Goal: Navigation & Orientation: Find specific page/section

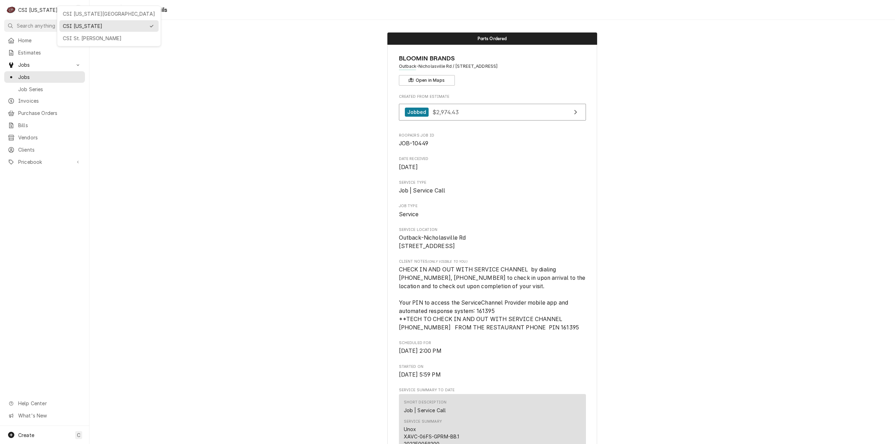
scroll to position [350, 0]
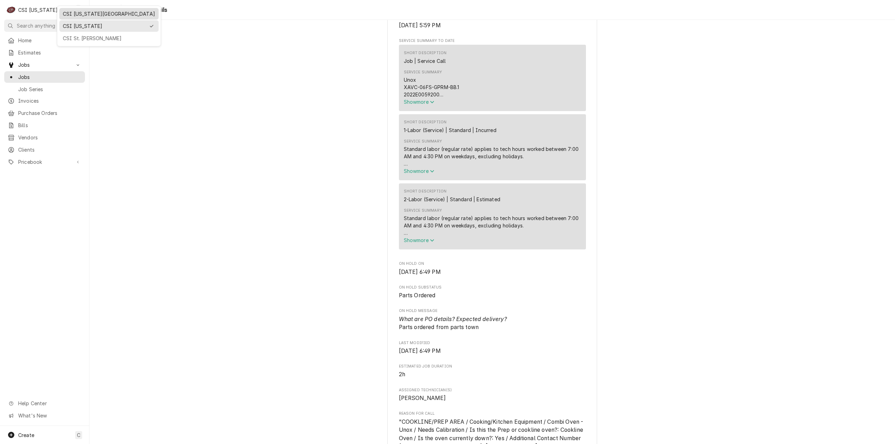
click at [78, 15] on div "CSI [US_STATE][GEOGRAPHIC_DATA]" at bounding box center [109, 13] width 92 height 7
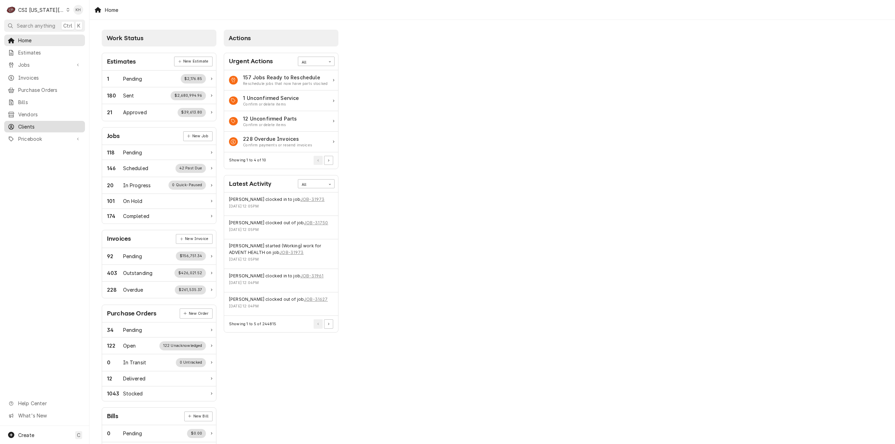
click at [64, 123] on span "Clients" at bounding box center [49, 126] width 63 height 7
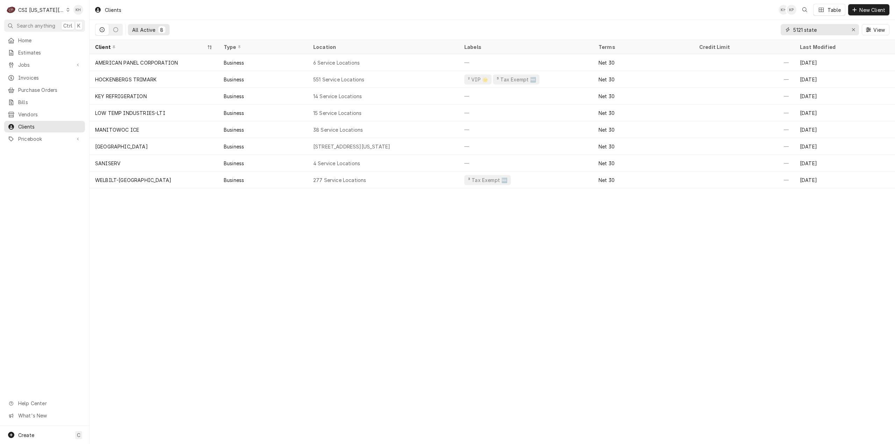
drag, startPoint x: 820, startPoint y: 30, endPoint x: 745, endPoint y: 25, distance: 75.0
click at [745, 25] on div "All Active 8 5121 state View" at bounding box center [492, 30] width 794 height 20
drag, startPoint x: 814, startPoint y: 31, endPoint x: 776, endPoint y: 31, distance: 37.8
click at [776, 31] on div "All Active 8 1124 View" at bounding box center [492, 30] width 794 height 20
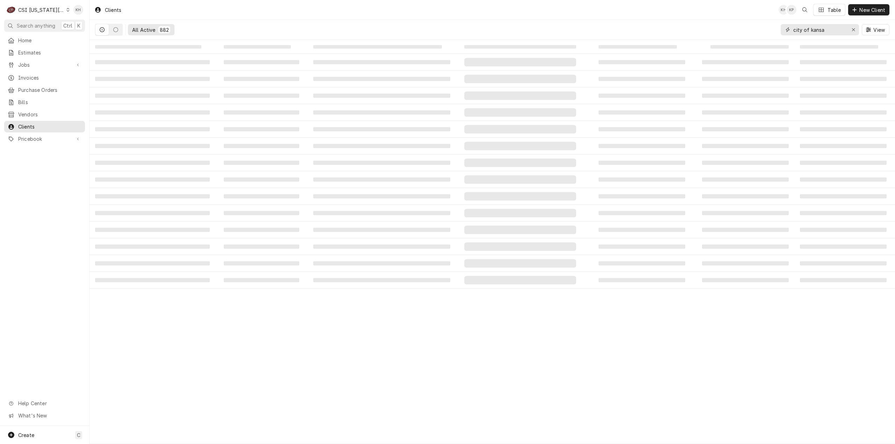
type input "city of [US_STATE]"
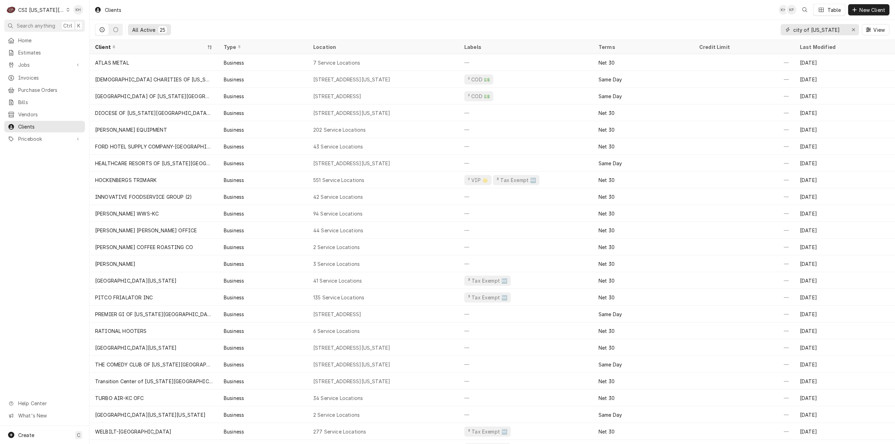
drag, startPoint x: 830, startPoint y: 32, endPoint x: 767, endPoint y: 33, distance: 62.6
click at [767, 33] on div "All Active 25 city of [US_STATE][GEOGRAPHIC_DATA]" at bounding box center [492, 30] width 794 height 20
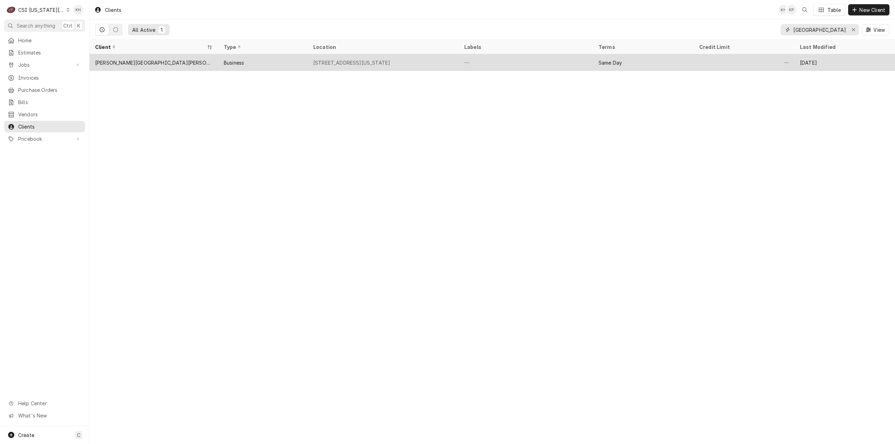
type input "[GEOGRAPHIC_DATA]"
click at [281, 60] on div "Business" at bounding box center [262, 62] width 89 height 17
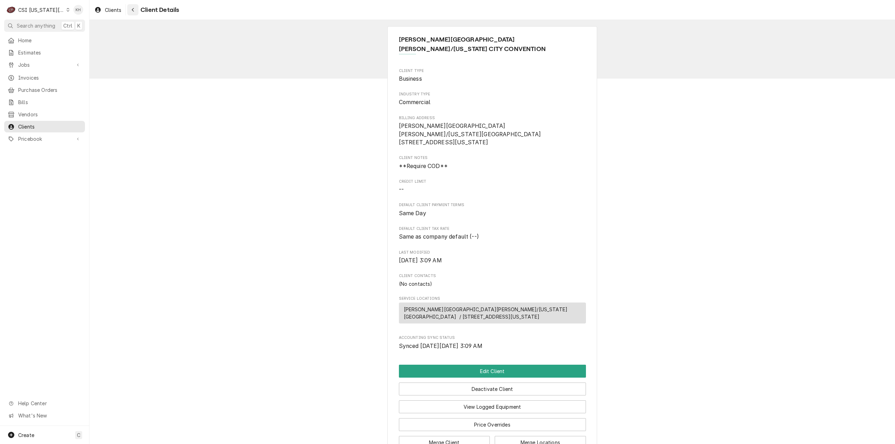
click at [138, 8] on div "Client Details" at bounding box center [153, 9] width 52 height 11
drag, startPoint x: 138, startPoint y: 8, endPoint x: 149, endPoint y: 9, distance: 11.6
click at [141, 8] on div "Client Details" at bounding box center [153, 9] width 52 height 11
click at [133, 11] on icon "Navigate back" at bounding box center [132, 9] width 3 height 5
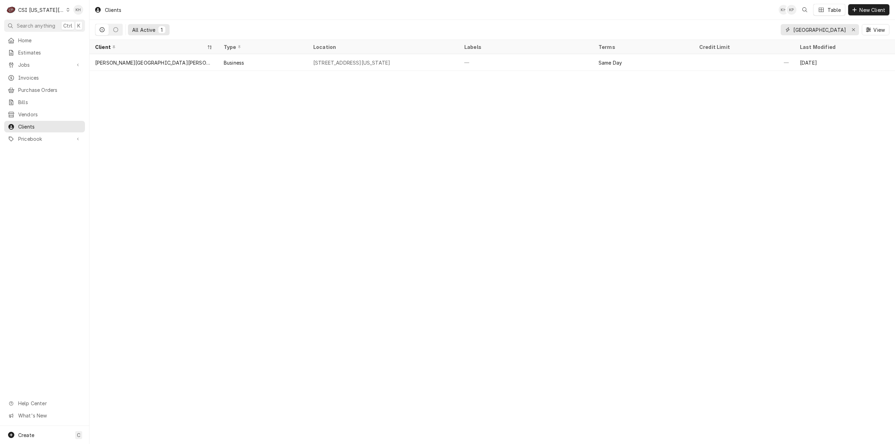
drag, startPoint x: 826, startPoint y: 29, endPoint x: 715, endPoint y: 37, distance: 110.8
click at [715, 37] on div "All Active 1 city hall View" at bounding box center [492, 30] width 794 height 20
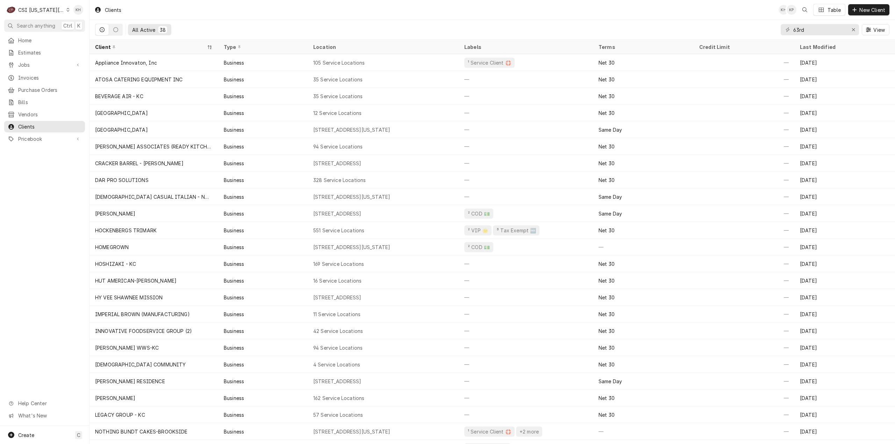
click at [537, 18] on div "Clients KH KP Table New Client" at bounding box center [491, 10] width 805 height 20
drag, startPoint x: 825, startPoint y: 24, endPoint x: 742, endPoint y: 36, distance: 83.4
click at [742, 36] on div "All Active 38 63rd View" at bounding box center [492, 30] width 794 height 20
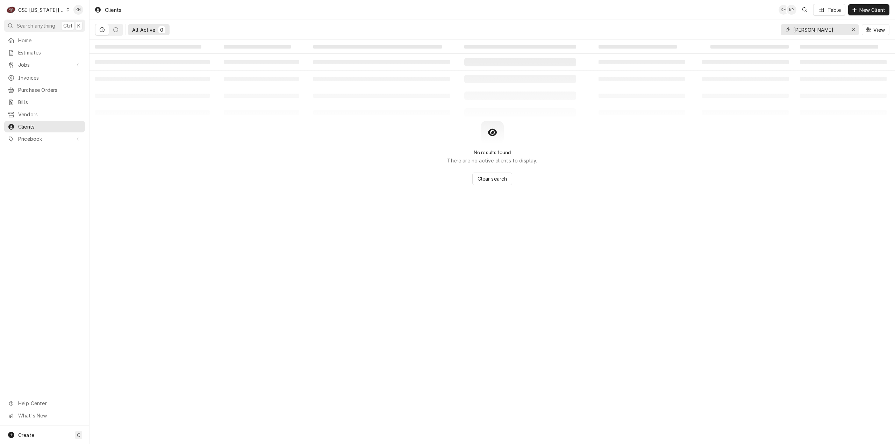
drag, startPoint x: 819, startPoint y: 29, endPoint x: 771, endPoint y: 29, distance: 47.5
click at [771, 29] on div "All Active 0 garrison View" at bounding box center [492, 30] width 794 height 20
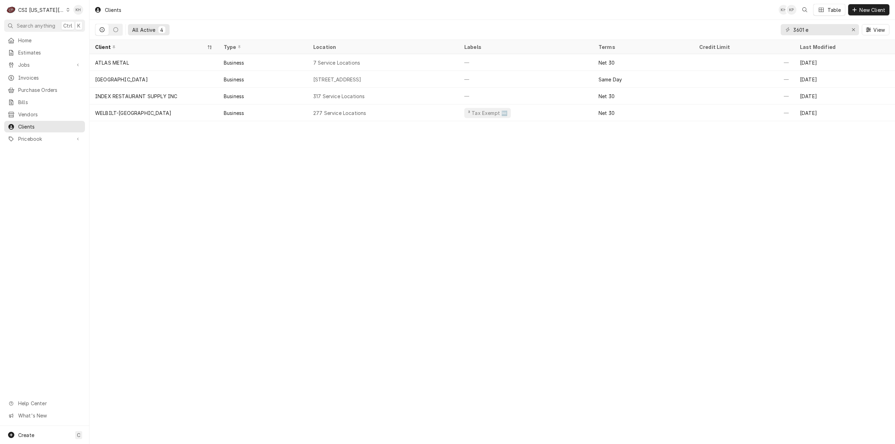
click at [752, 252] on div "Clients KH KP Table New Client All Active 4 3601 e View Client Type Location La…" at bounding box center [491, 222] width 805 height 444
drag, startPoint x: 821, startPoint y: 28, endPoint x: 763, endPoint y: 30, distance: 58.4
click at [763, 30] on div "All Active 4 3601 e View" at bounding box center [492, 30] width 794 height 20
type input "4"
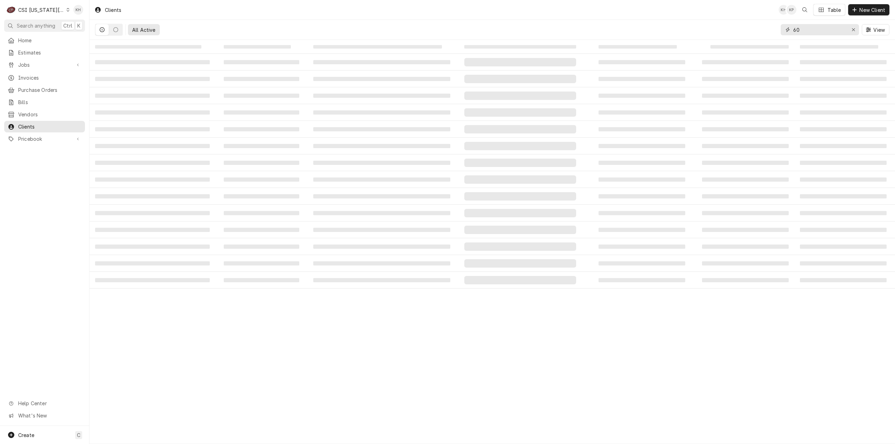
type input "6"
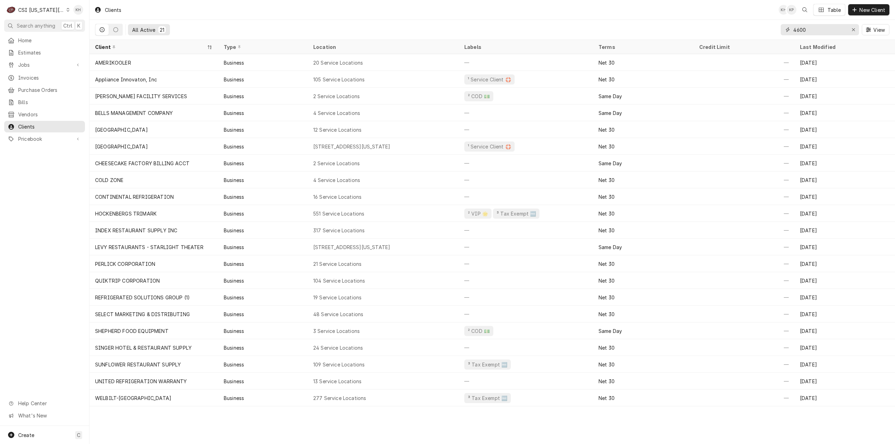
click at [825, 29] on input "4600" at bounding box center [819, 29] width 52 height 11
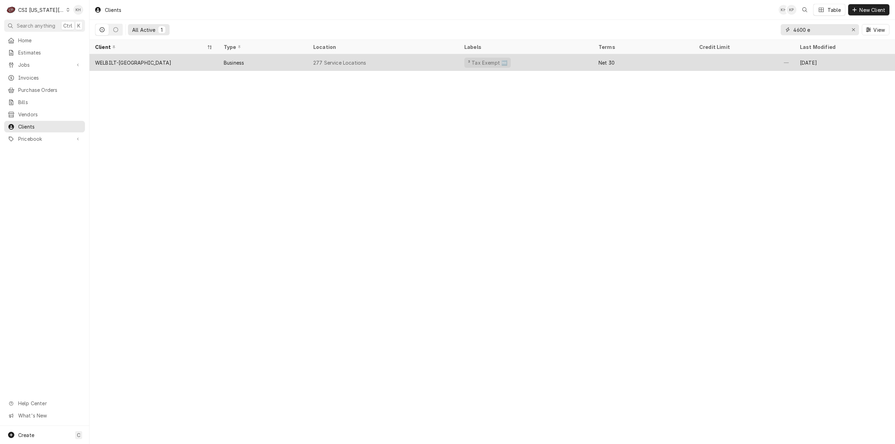
type input "4600 e"
click at [361, 63] on div "277 Service Locations" at bounding box center [339, 62] width 53 height 7
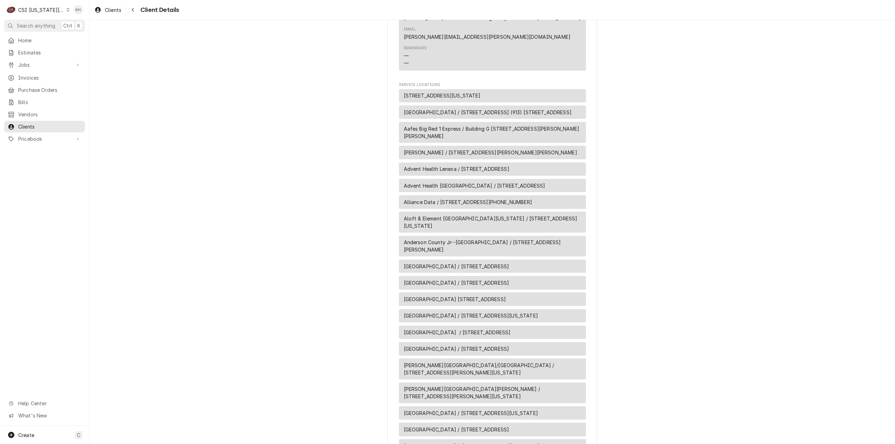
scroll to position [769, 0]
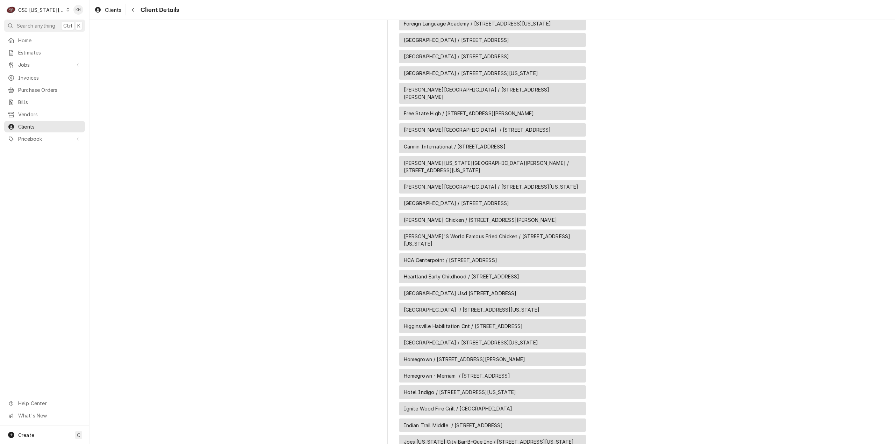
drag, startPoint x: 48, startPoint y: 119, endPoint x: 50, endPoint y: 116, distance: 4.1
click at [48, 122] on div "Clients" at bounding box center [45, 126] width 78 height 9
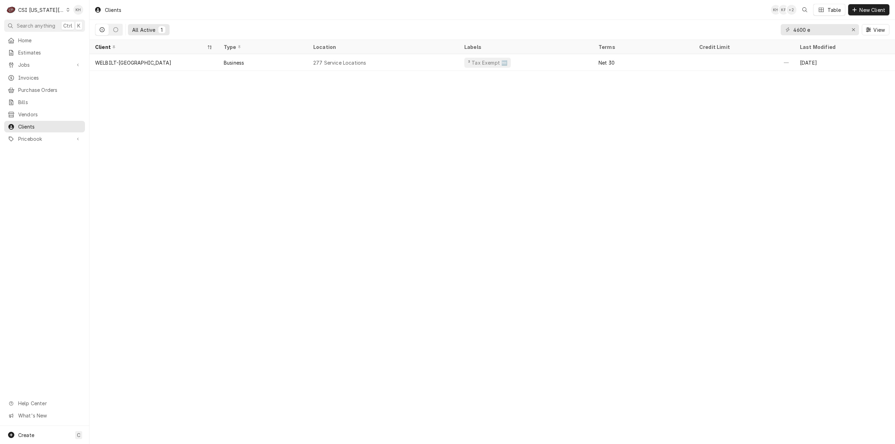
click at [643, 131] on div "Clients KH KP + 2 Table New Client All Active 1 4600 e View Client Type Locatio…" at bounding box center [491, 222] width 805 height 444
